Goal: Manage account settings

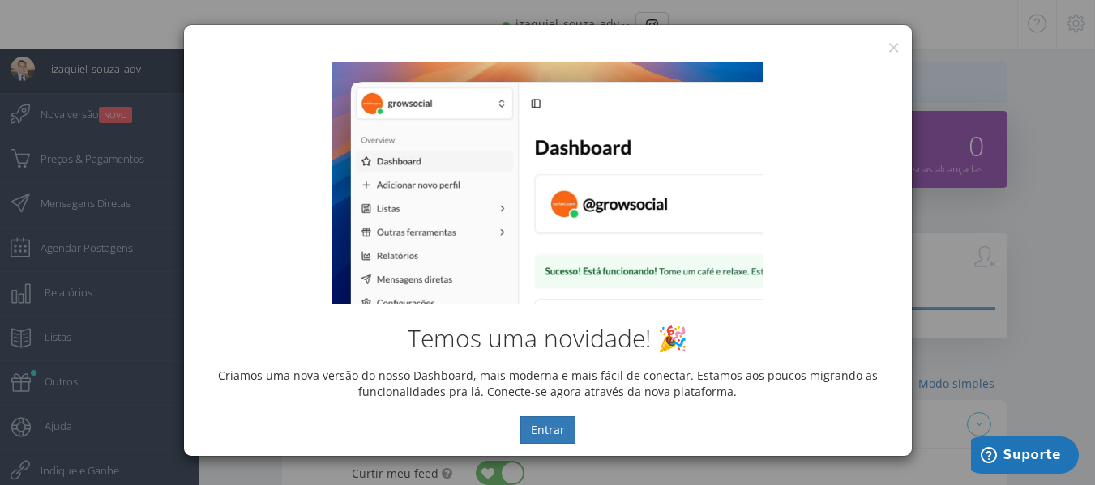
click at [885, 50] on div "Temos uma novidade! 🎉 Criamos uma nova versão do nosso Dashboard, mais moderna …" at bounding box center [548, 252] width 728 height 407
click at [892, 45] on button "×" at bounding box center [893, 47] width 12 height 22
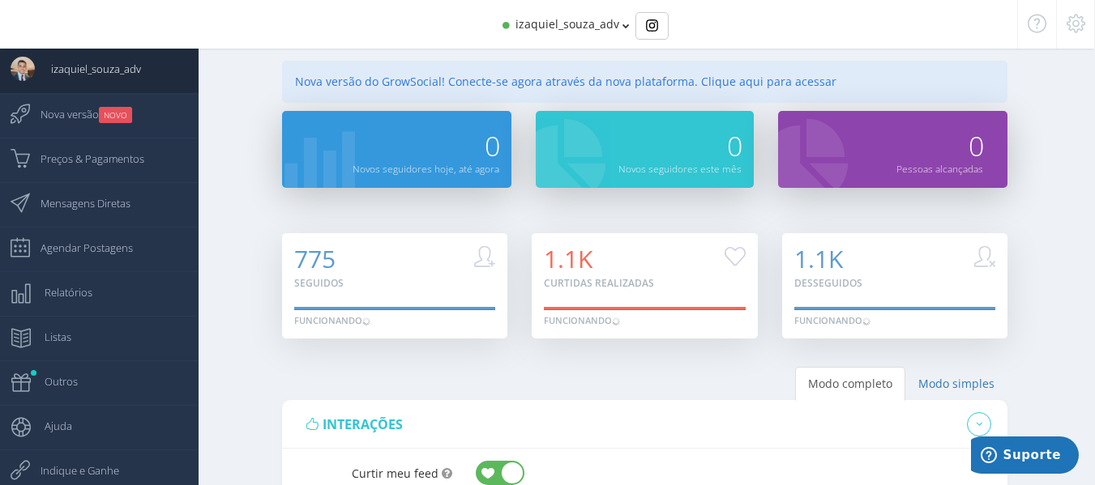
click at [1086, 6] on div at bounding box center [1075, 24] width 39 height 49
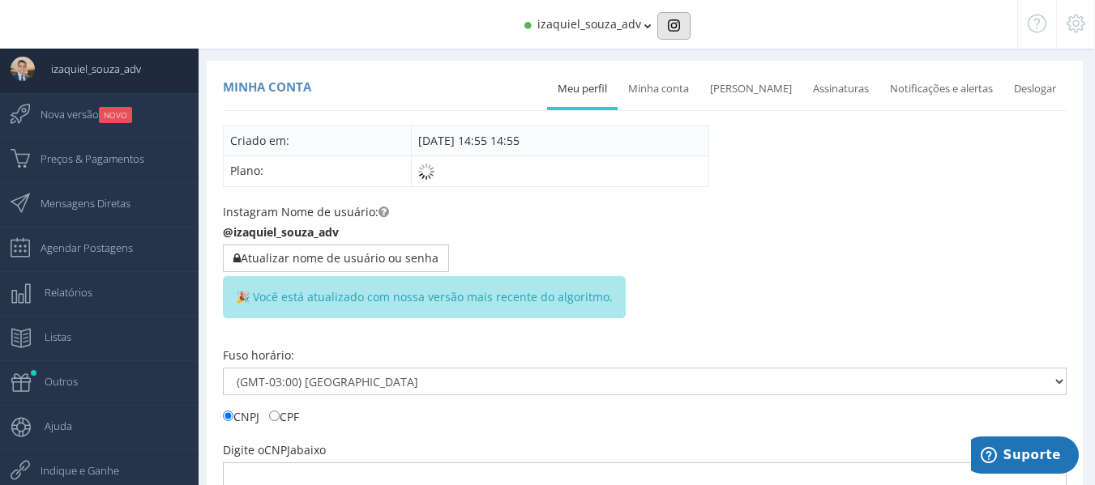
click at [661, 22] on button "Basic example" at bounding box center [673, 26] width 33 height 28
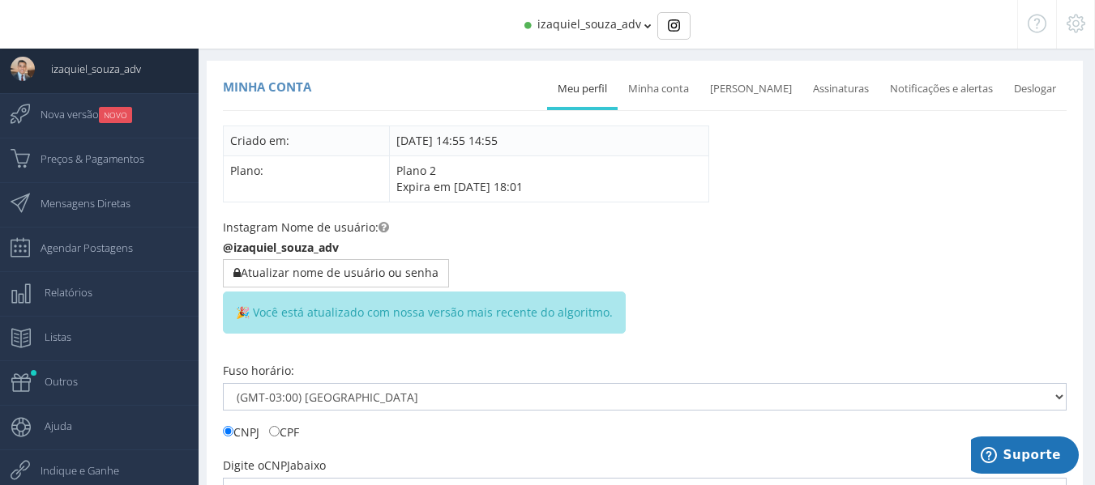
click at [584, 19] on span "izaquiel_souza_adv" at bounding box center [589, 23] width 104 height 15
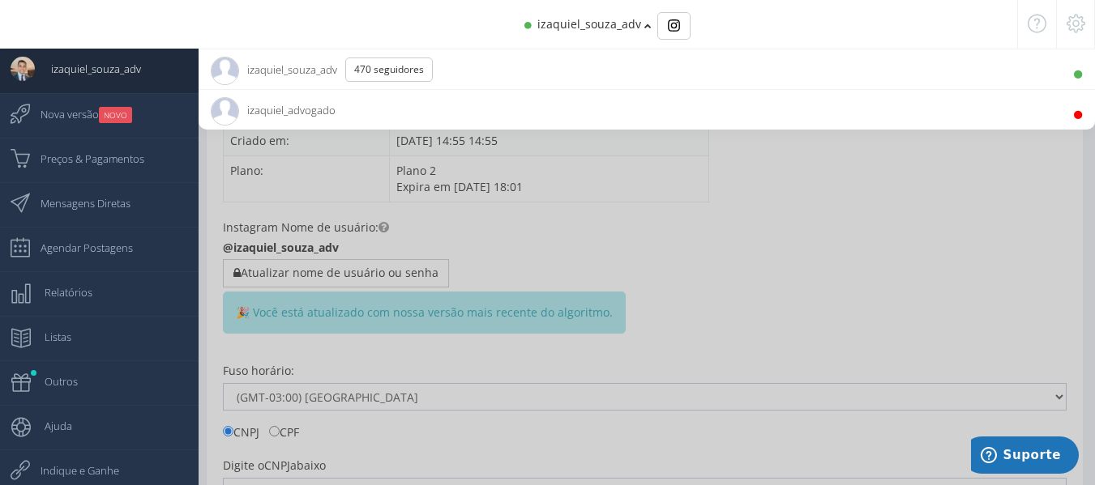
click at [651, 28] on div "izaquiel_souza_adv" at bounding box center [547, 24] width 939 height 49
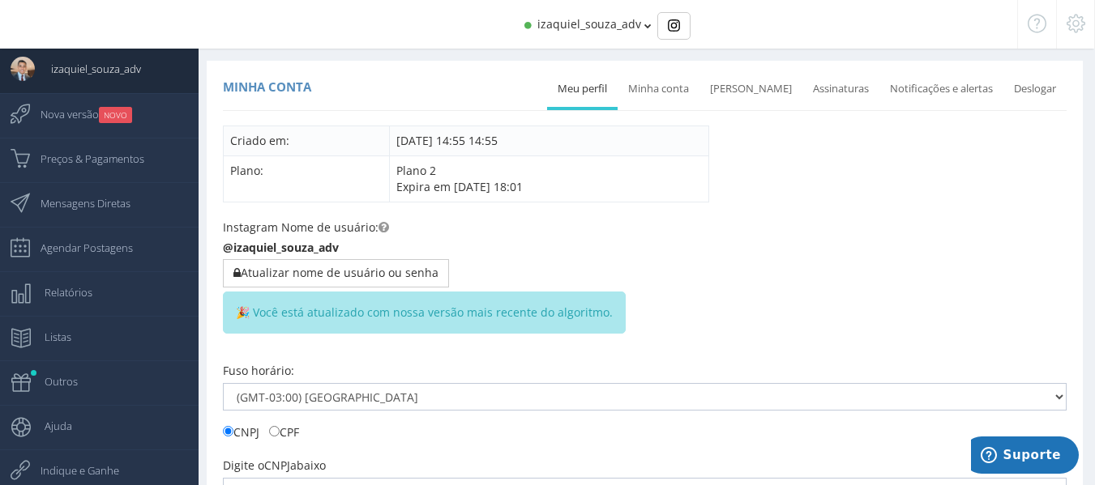
click at [637, 27] on span "izaquiel_souza_adv" at bounding box center [589, 23] width 104 height 15
